Goal: Browse casually

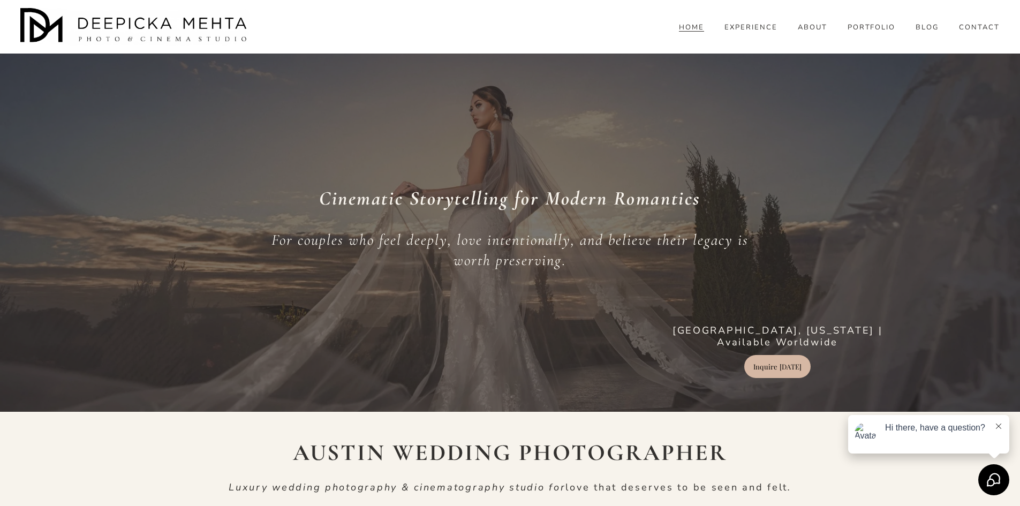
scroll to position [214, 0]
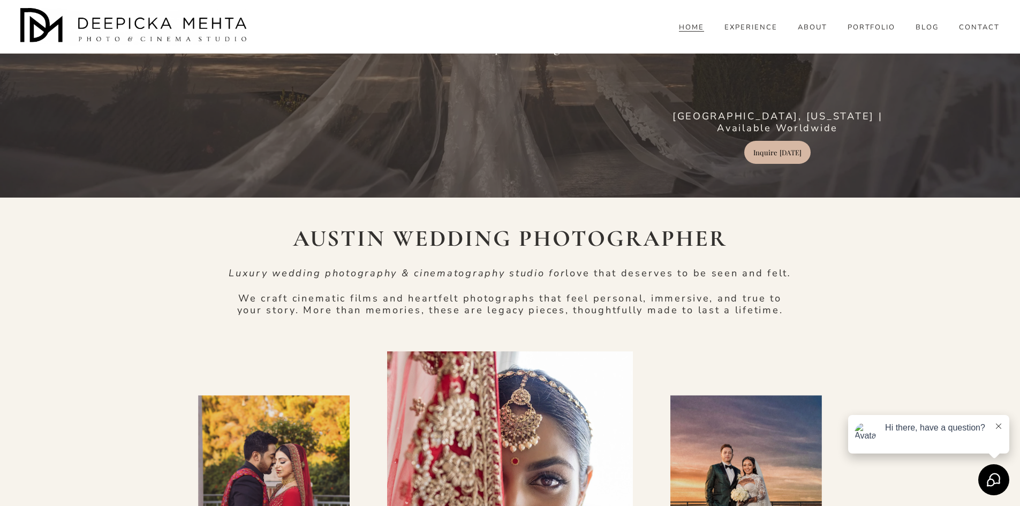
click at [892, 32] on link "PORTFOLIO" at bounding box center [871, 27] width 48 height 10
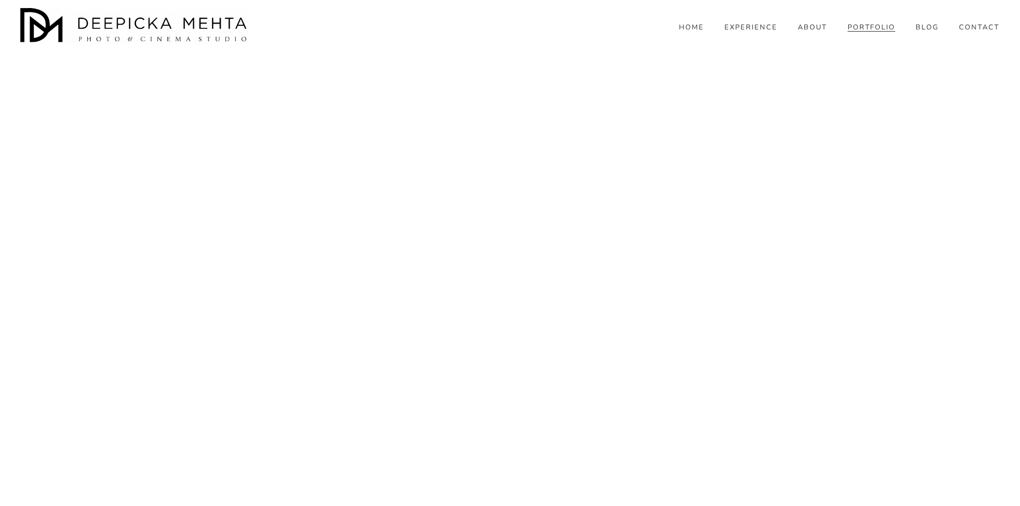
scroll to position [1659, 0]
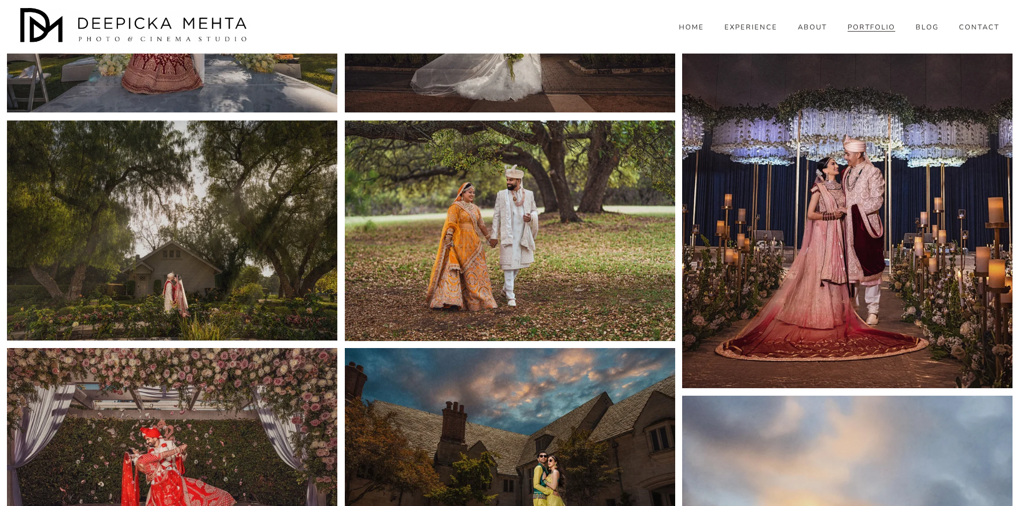
click at [542, 348] on img at bounding box center [510, 458] width 330 height 220
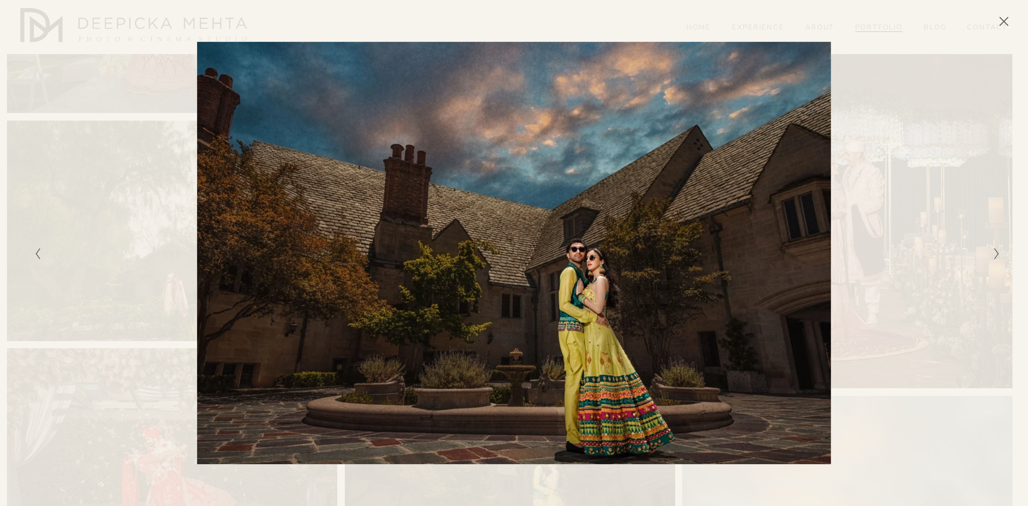
drag, startPoint x: 549, startPoint y: 180, endPoint x: 796, endPoint y: 224, distance: 250.6
click at [841, 218] on div "Gallery" at bounding box center [755, 253] width 483 height 423
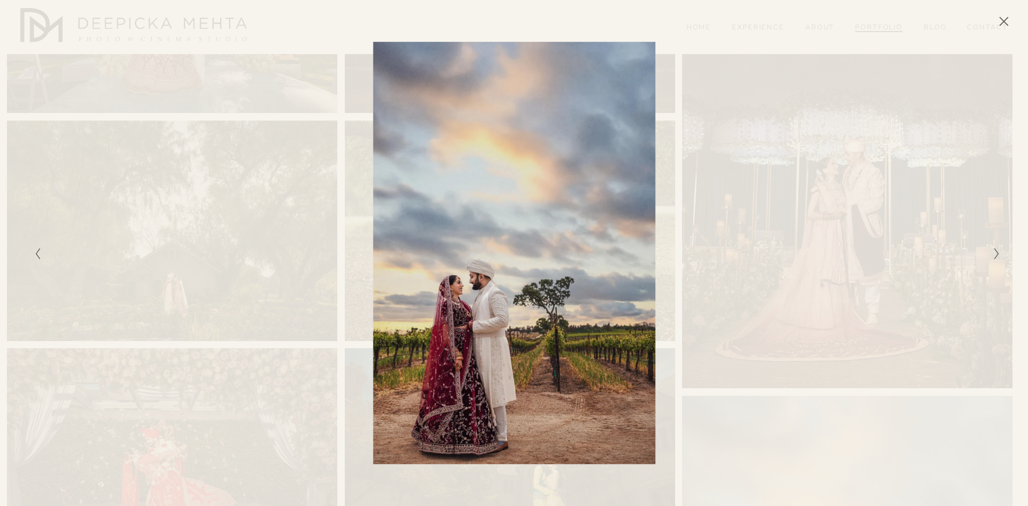
click at [509, 217] on div "Gallery" at bounding box center [272, 253] width 483 height 423
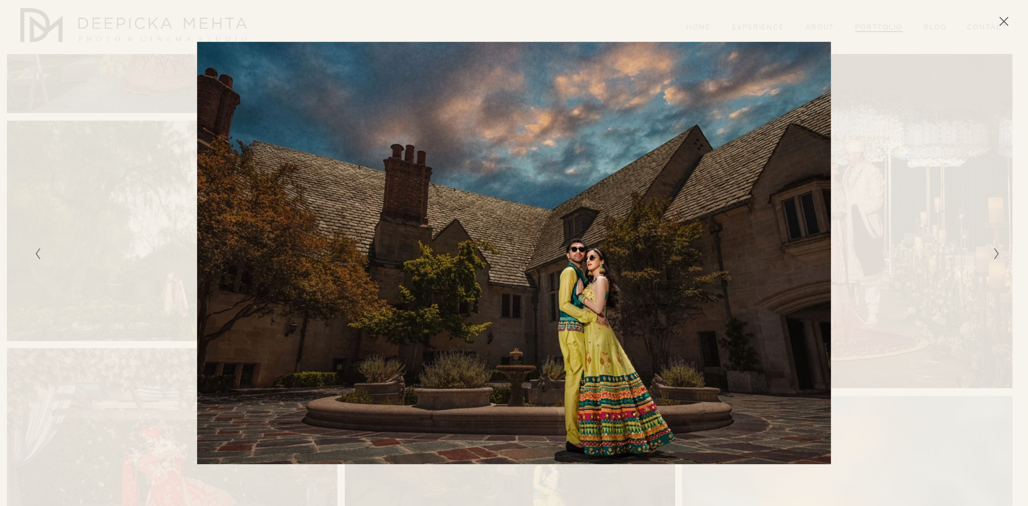
click at [31, 249] on button "Previous Slide" at bounding box center [34, 253] width 7 height 13
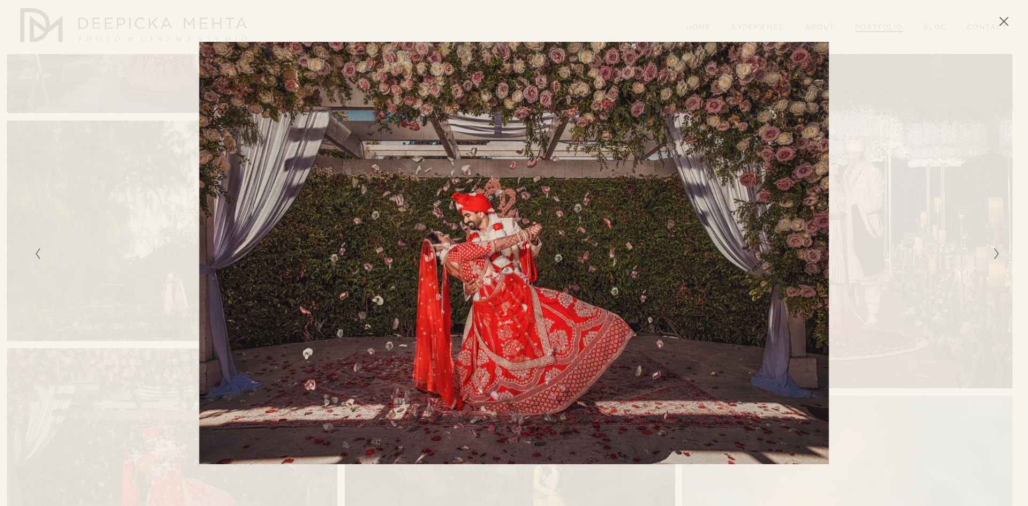
click at [996, 247] on icon "Next Slide" at bounding box center [996, 253] width 7 height 13
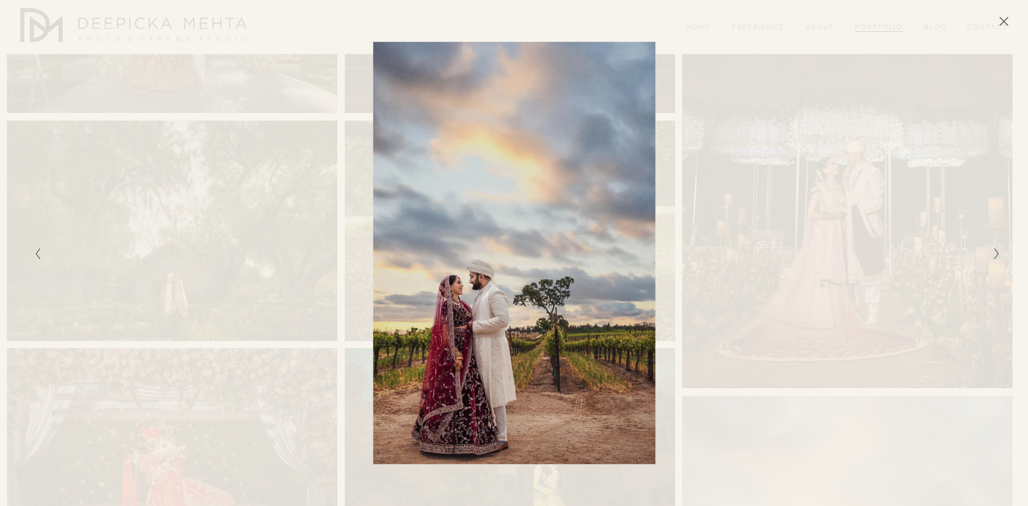
click at [33, 253] on button "Previous Slide" at bounding box center [34, 253] width 7 height 13
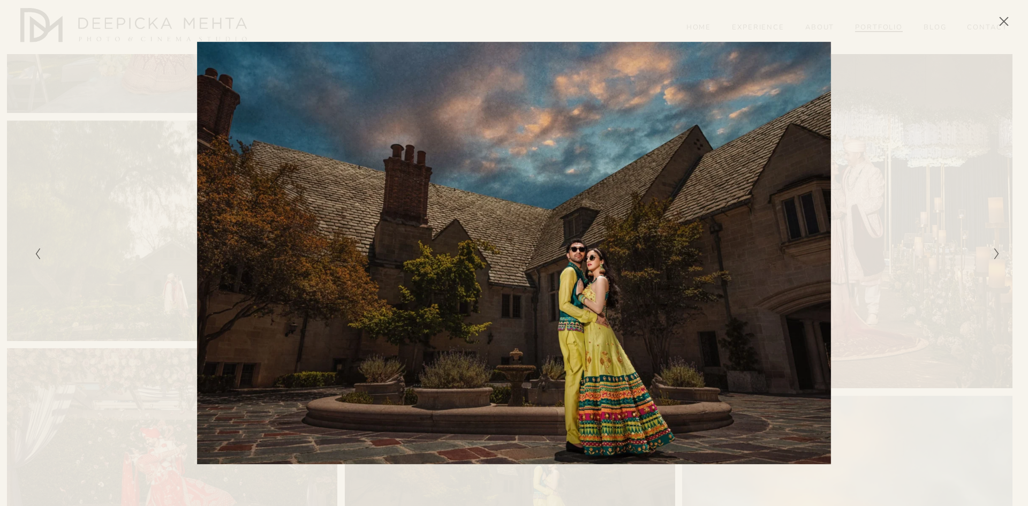
click at [666, 240] on div "Gallery" at bounding box center [755, 253] width 483 height 423
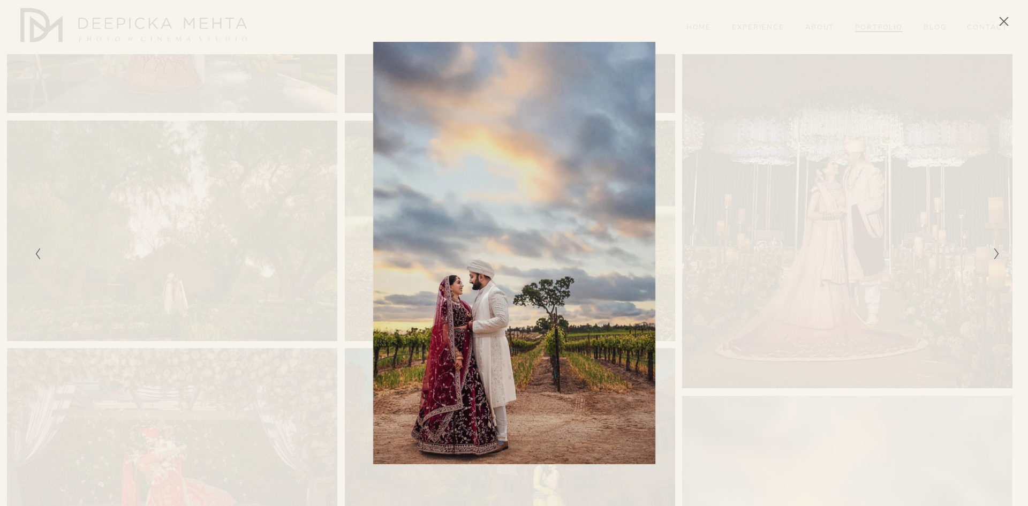
click at [666, 240] on div "Gallery" at bounding box center [755, 253] width 483 height 423
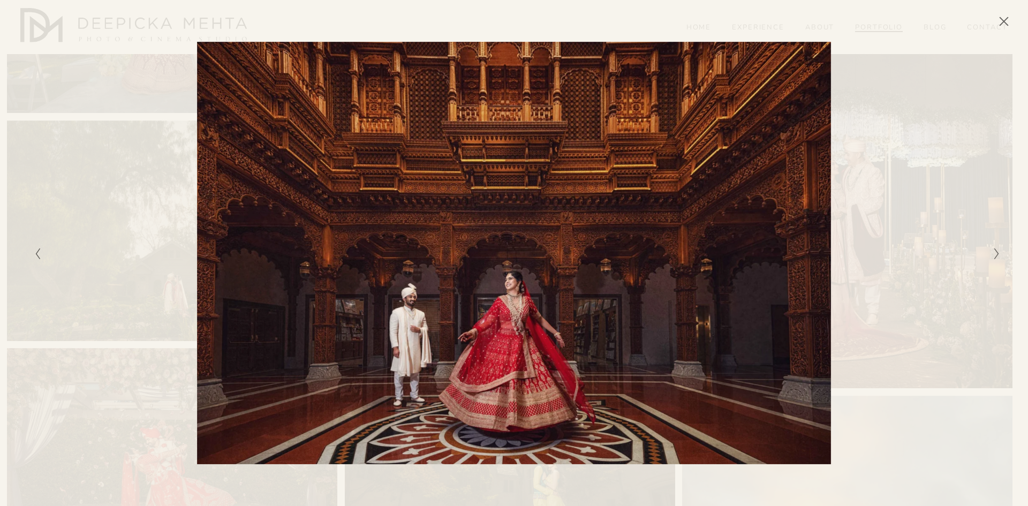
click at [894, 214] on div "Gallery" at bounding box center [755, 253] width 483 height 423
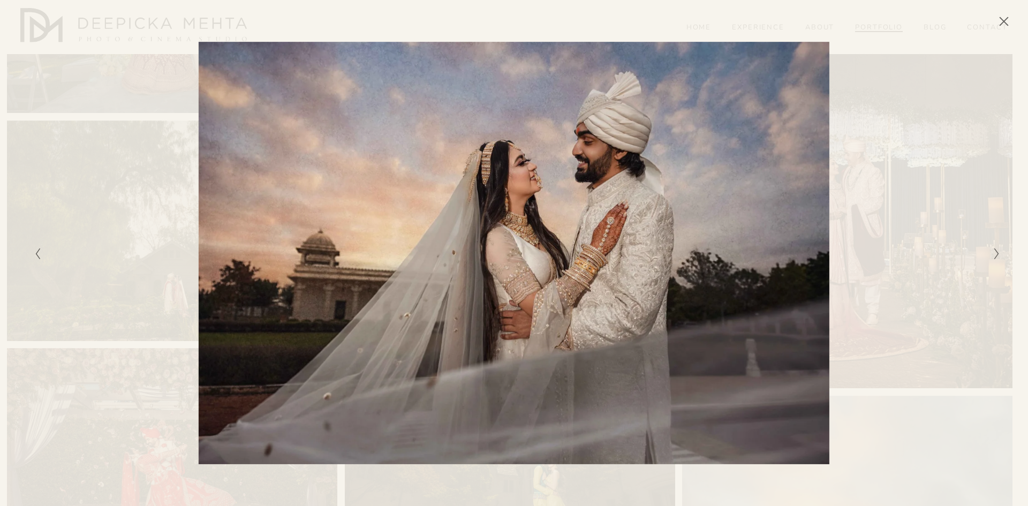
click at [1005, 25] on icon "Close" at bounding box center [1003, 21] width 11 height 11
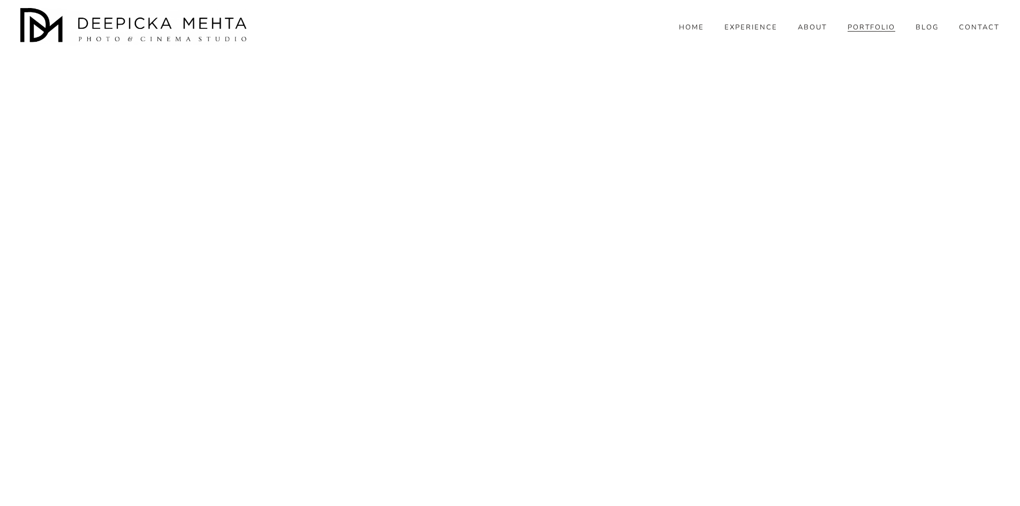
scroll to position [8597, 0]
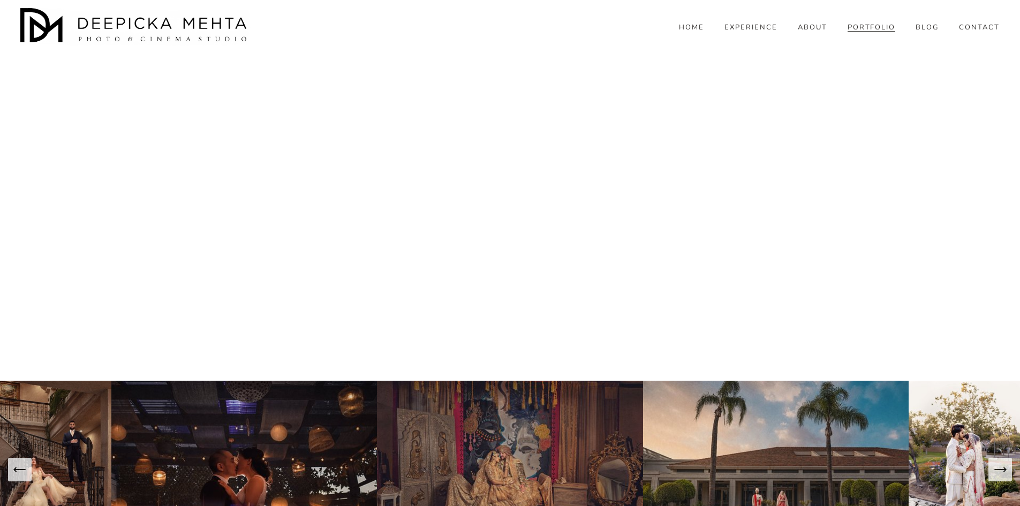
click at [513, 381] on img at bounding box center [510, 469] width 266 height 177
click at [508, 381] on img at bounding box center [510, 469] width 266 height 177
click at [293, 381] on img at bounding box center [243, 469] width 265 height 177
drag, startPoint x: 286, startPoint y: 270, endPoint x: 631, endPoint y: 90, distance: 389.5
click at [628, 92] on div at bounding box center [510, 31] width 498 height 632
